Goal: Task Accomplishment & Management: Use online tool/utility

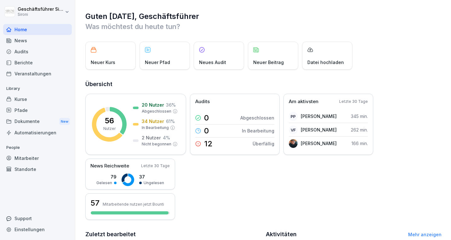
click at [21, 50] on div "Audits" at bounding box center [37, 51] width 69 height 11
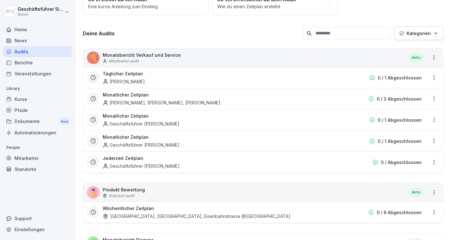
scroll to position [73, 0]
click at [315, 65] on div "🍕 Monatsbericht Verkauf und Service Mitarbeiter audit Aktiv" at bounding box center [263, 57] width 360 height 18
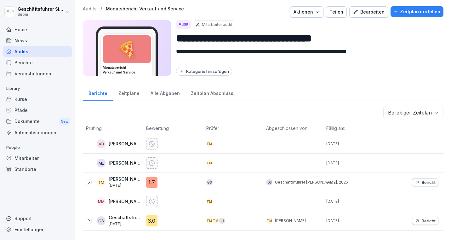
click at [411, 9] on div "Zeitplan erstellen" at bounding box center [416, 11] width 47 height 7
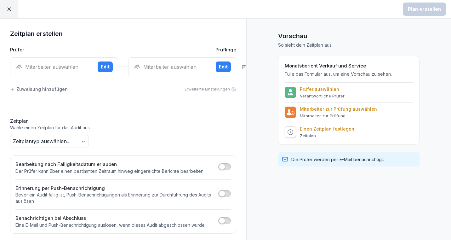
click at [50, 65] on div "Mitarbeiter auswählen" at bounding box center [53, 67] width 77 height 8
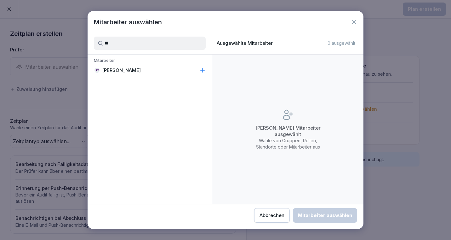
type input "*"
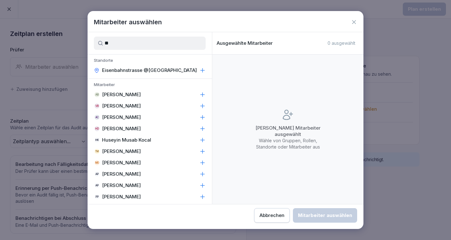
type input "*"
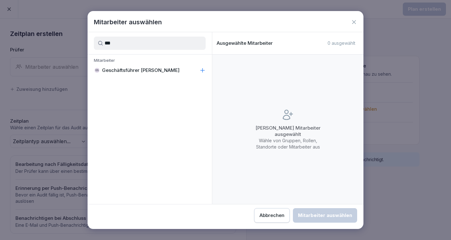
type input "***"
click at [119, 71] on p "Geschäftsführer Sironi" at bounding box center [140, 70] width 77 height 6
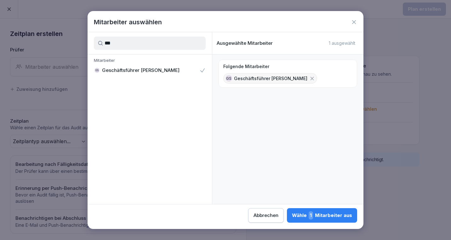
click at [326, 206] on div "Abbrechen Wähle 1 Mitarbeiter aus" at bounding box center [226, 213] width 276 height 18
click at [327, 214] on div "Wähle 1 Mitarbeiter aus" at bounding box center [322, 215] width 60 height 8
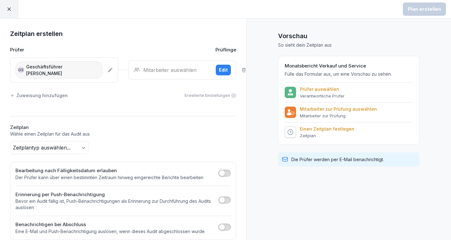
click at [163, 66] on div "Mitarbeiter auswählen" at bounding box center [171, 70] width 77 height 8
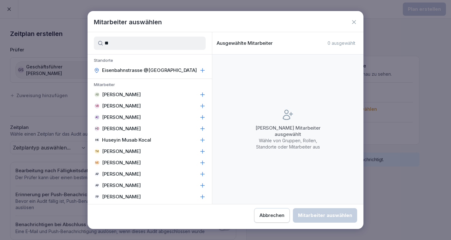
type input "*"
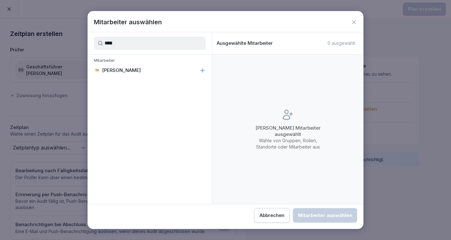
click at [134, 71] on p "Theresa Malec" at bounding box center [121, 70] width 39 height 6
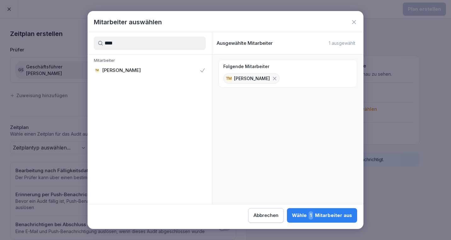
click at [135, 44] on input "****" at bounding box center [150, 43] width 112 height 13
click at [132, 66] on div "AC Alessandro Ciccarone" at bounding box center [150, 70] width 124 height 11
click at [135, 39] on input "*****" at bounding box center [150, 43] width 112 height 13
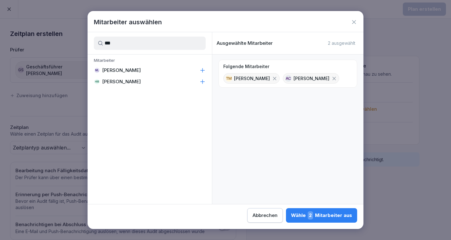
type input "***"
click at [123, 71] on p "Matej Leopoli" at bounding box center [121, 70] width 39 height 6
click at [340, 219] on div "Wähle 3 Mitarbeiter aus" at bounding box center [321, 215] width 61 height 8
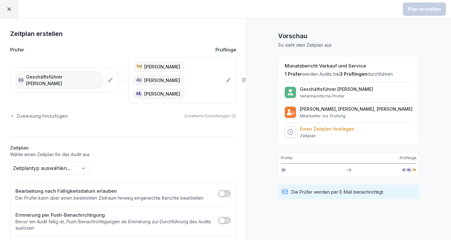
scroll to position [29, 0]
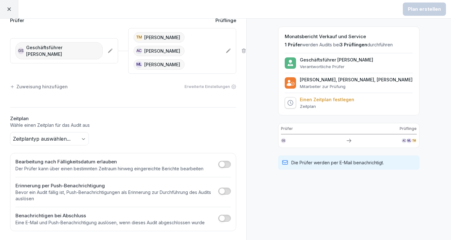
click at [84, 137] on body "Plan erstellen Zeitplan erstellen Prüfer Prüflinge GS Geschäftsführer Sironi TM…" at bounding box center [225, 120] width 451 height 240
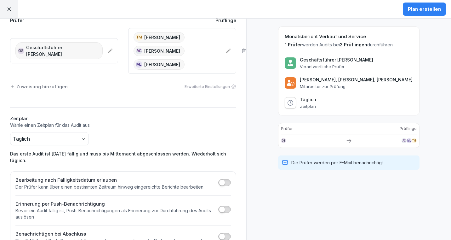
scroll to position [41, 0]
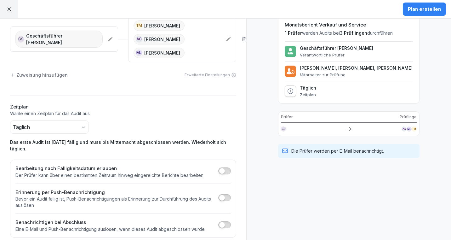
click at [221, 167] on span "button" at bounding box center [222, 170] width 6 height 6
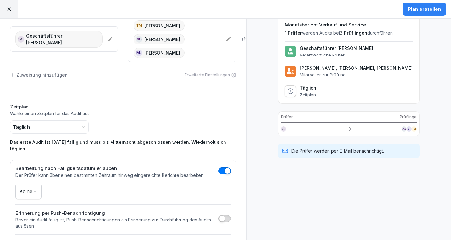
scroll to position [62, 0]
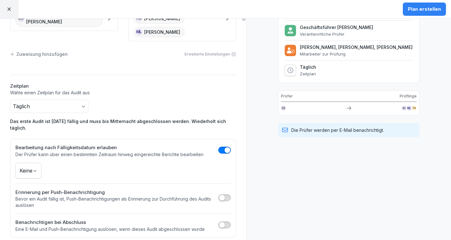
click at [195, 87] on h2 "Zeitplan" at bounding box center [123, 85] width 226 height 7
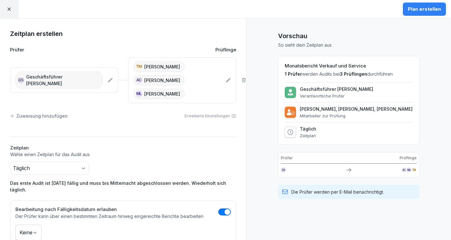
click at [429, 8] on div "Plan erstellen" at bounding box center [424, 9] width 33 height 7
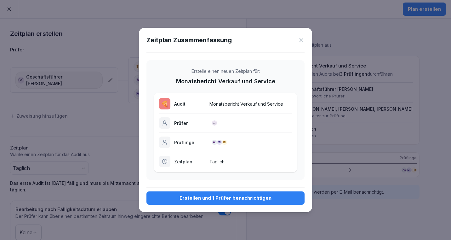
click at [241, 194] on div "Erstellen und 1 Prüfer benachrichtigen" at bounding box center [225, 197] width 148 height 7
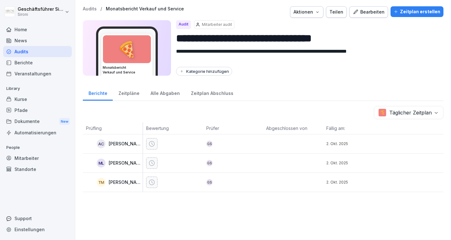
click at [254, 217] on div "**********" at bounding box center [263, 120] width 376 height 240
